Goal: Find specific page/section: Find specific page/section

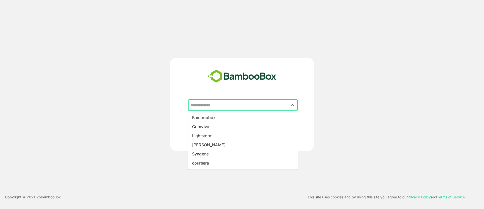
click at [205, 100] on input "text" at bounding box center [243, 105] width 108 height 10
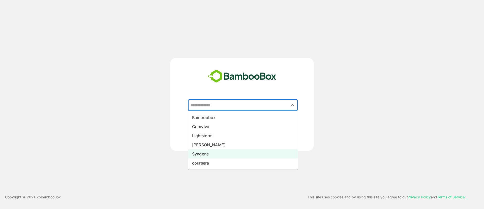
click at [208, 157] on li "Syngene" at bounding box center [243, 153] width 110 height 9
type input "*******"
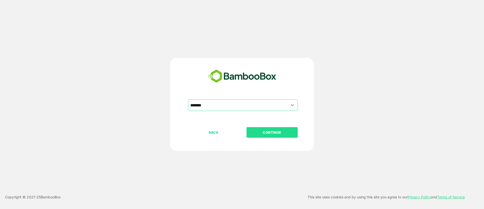
click at [272, 133] on p "CONTINUE" at bounding box center [272, 132] width 50 height 6
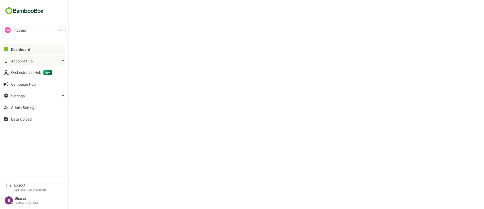
click at [27, 61] on div "Account Hub" at bounding box center [22, 61] width 22 height 4
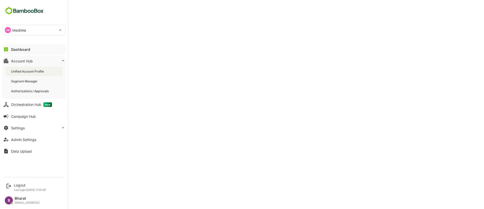
click at [29, 75] on div "Unified Account Profile" at bounding box center [34, 71] width 57 height 9
